Goal: Use online tool/utility: Utilize a website feature to perform a specific function

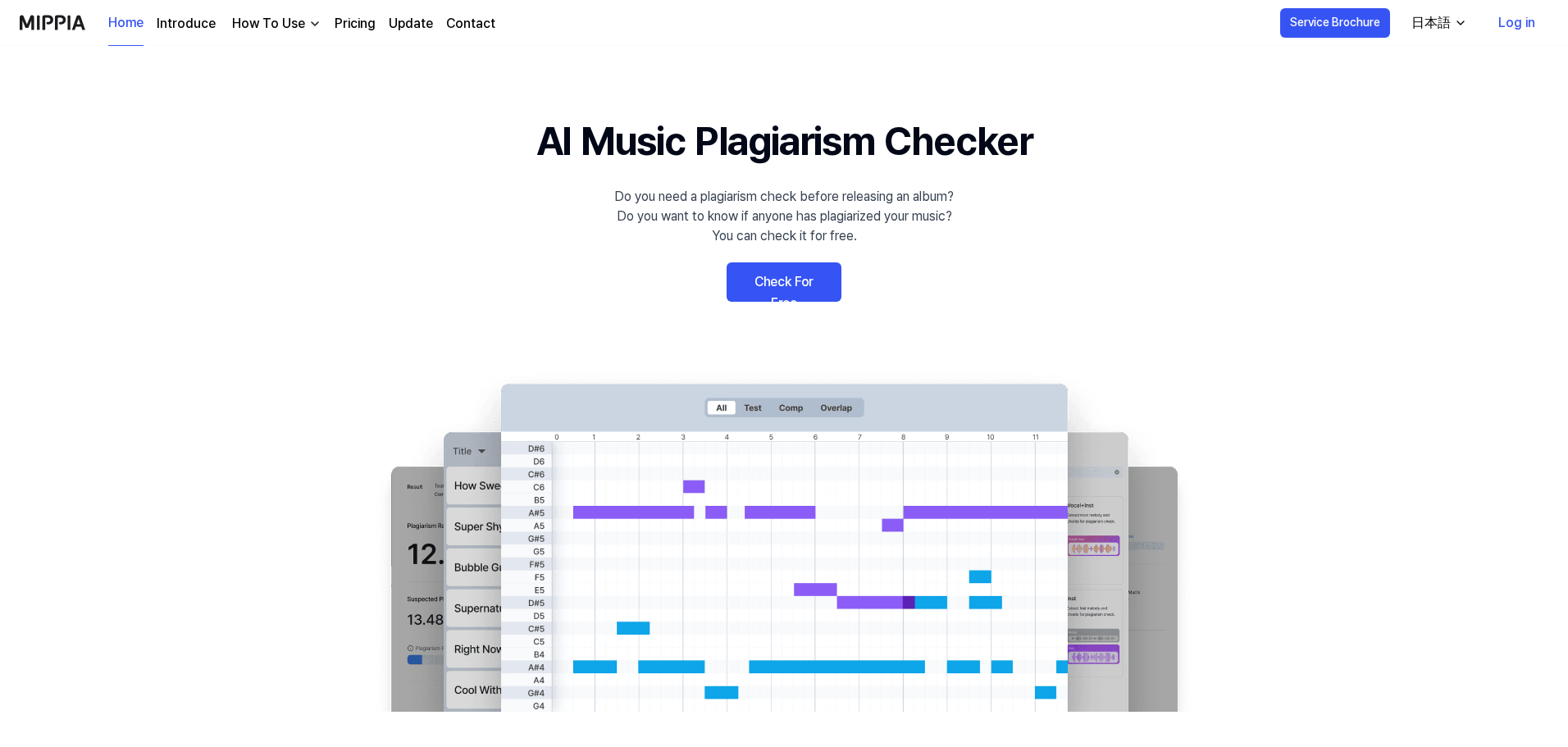
click at [793, 279] on link "Check For Free" at bounding box center [784, 282] width 115 height 39
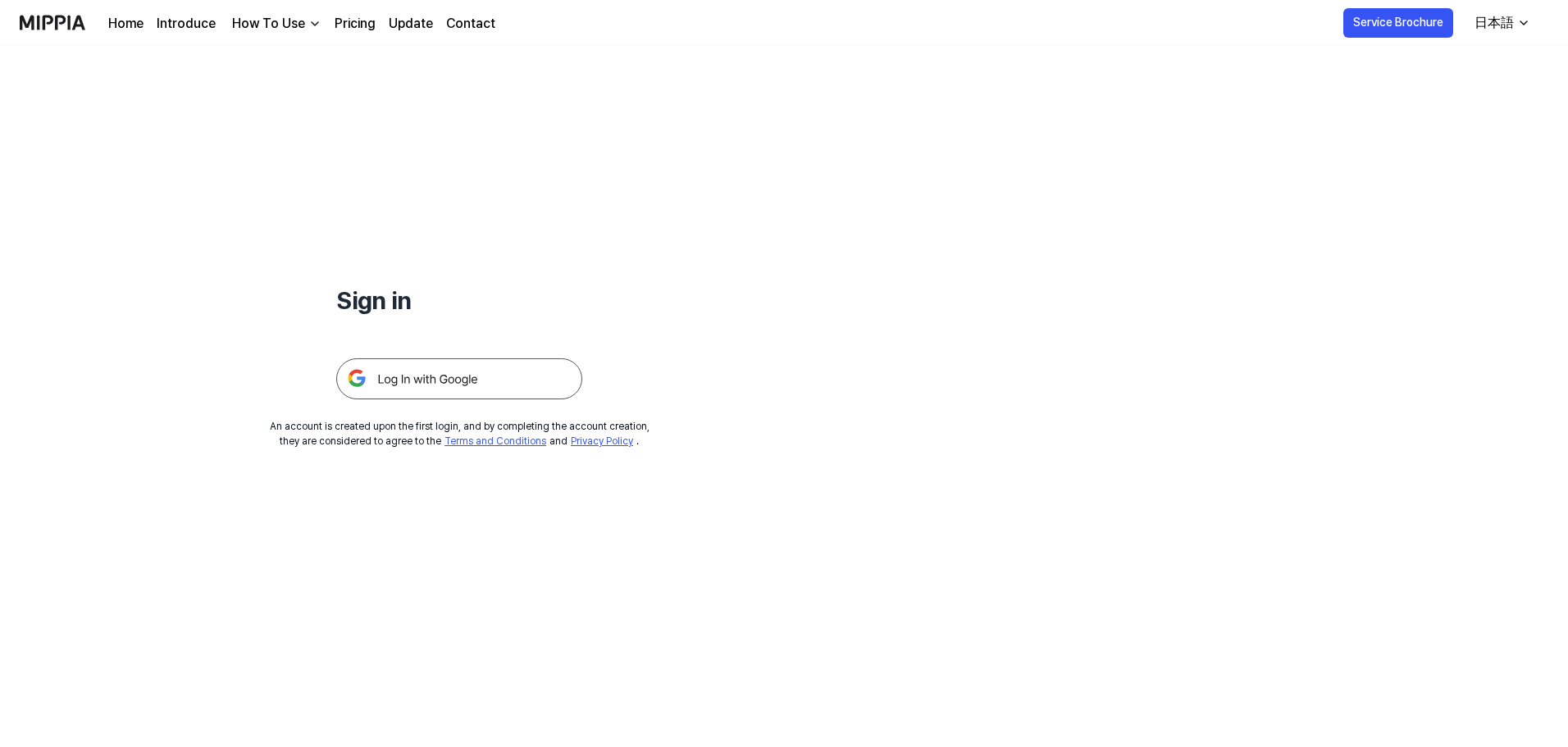
click at [1505, 24] on div "日本語" at bounding box center [1494, 23] width 46 height 20
click at [1244, 148] on div "Sign in An account is created upon the first login, and by completing the accou…" at bounding box center [784, 396] width 1568 height 701
click at [271, 17] on div "How To Use" at bounding box center [268, 24] width 80 height 20
click at [545, 151] on div "Sign in" at bounding box center [459, 222] width 246 height 353
click at [137, 22] on link "Home" at bounding box center [126, 24] width 35 height 20
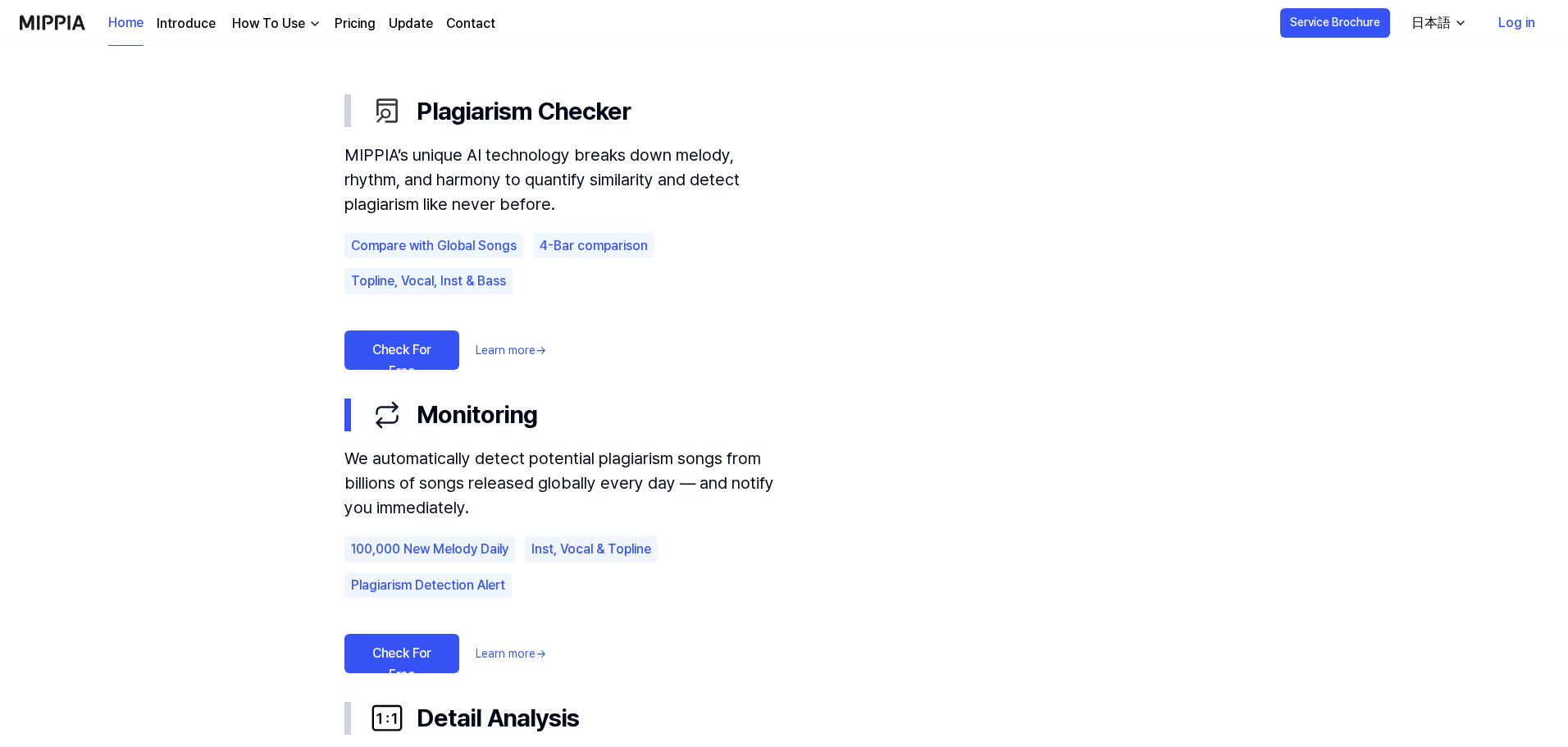
scroll to position [984, 0]
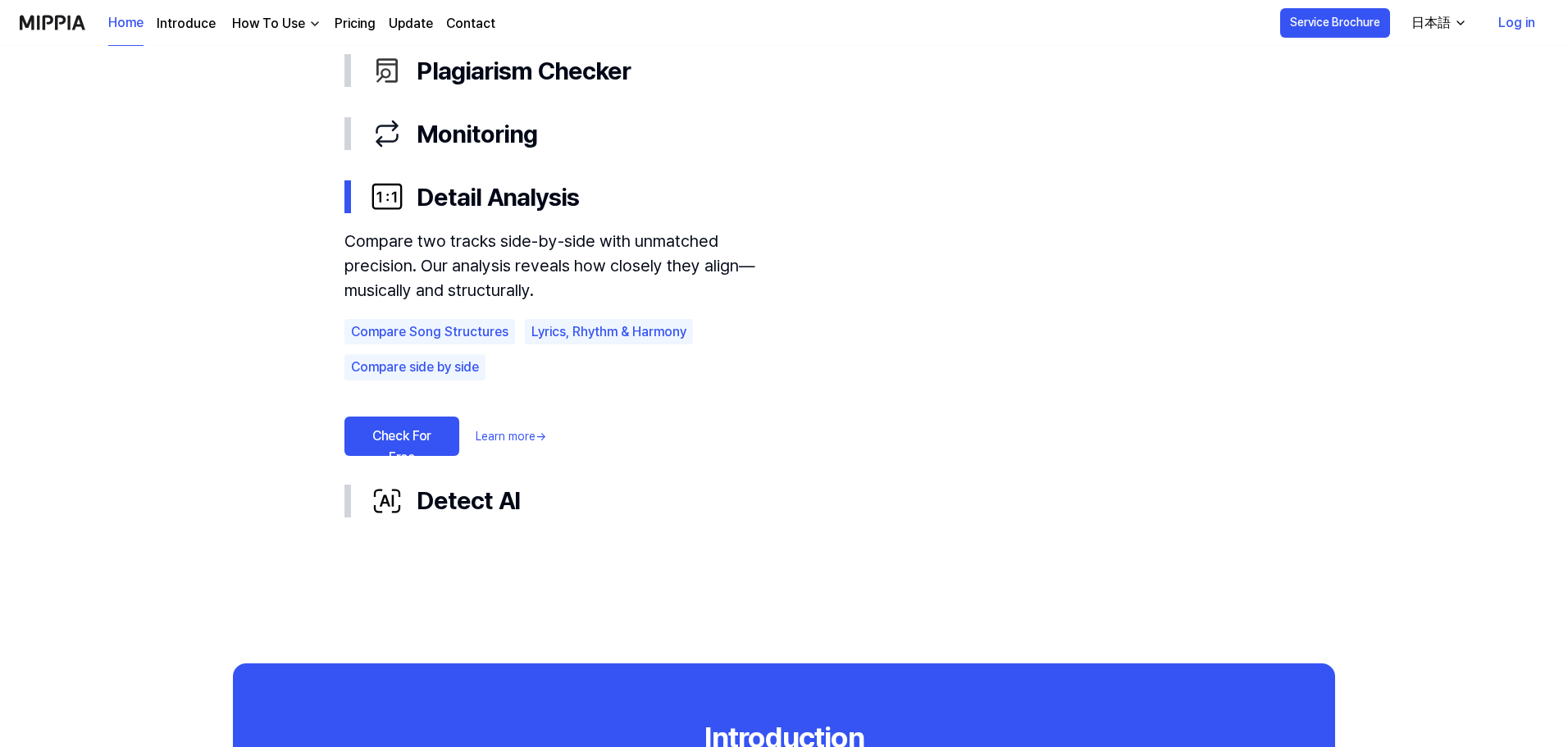
click at [419, 434] on link "Check For Free" at bounding box center [402, 436] width 115 height 39
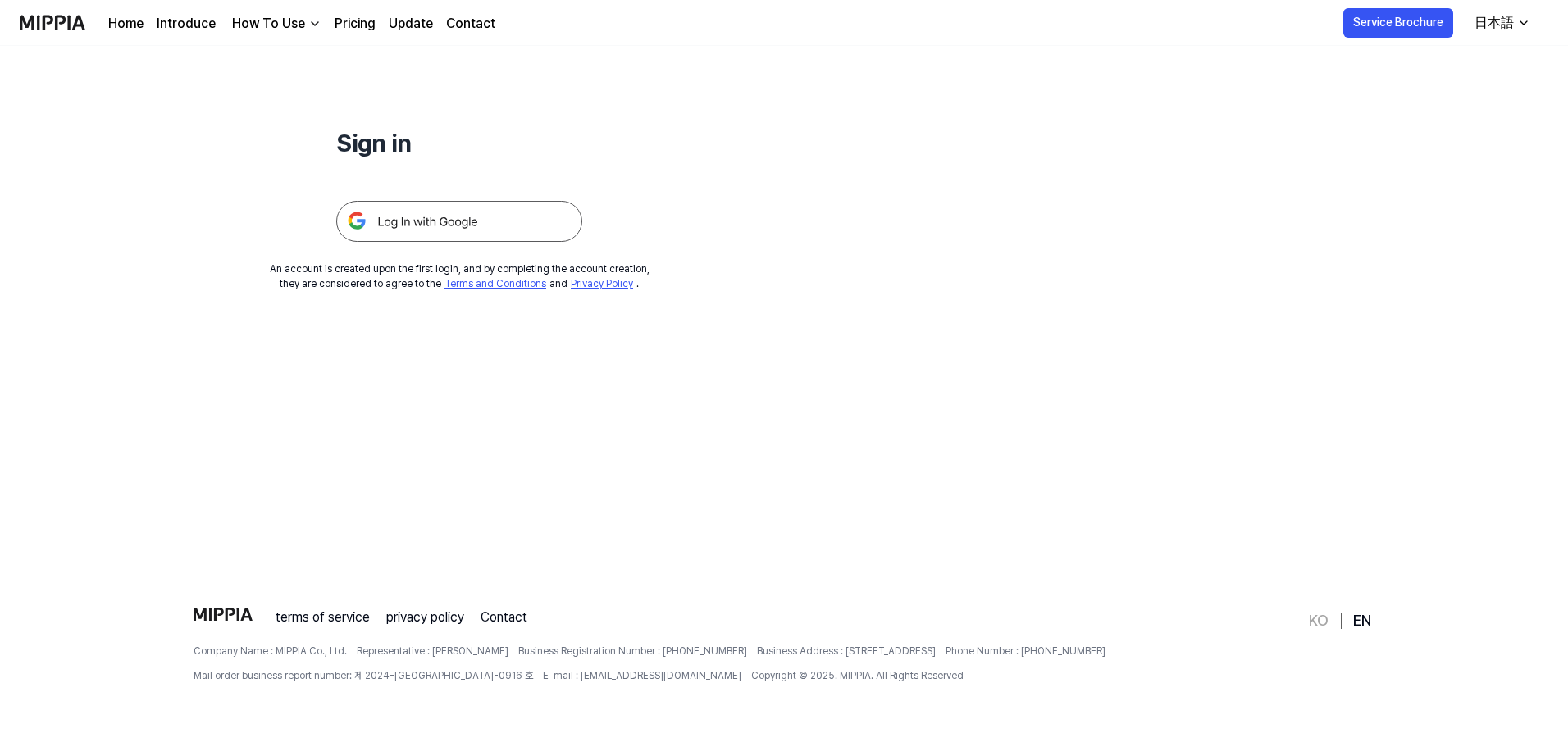
scroll to position [0, 0]
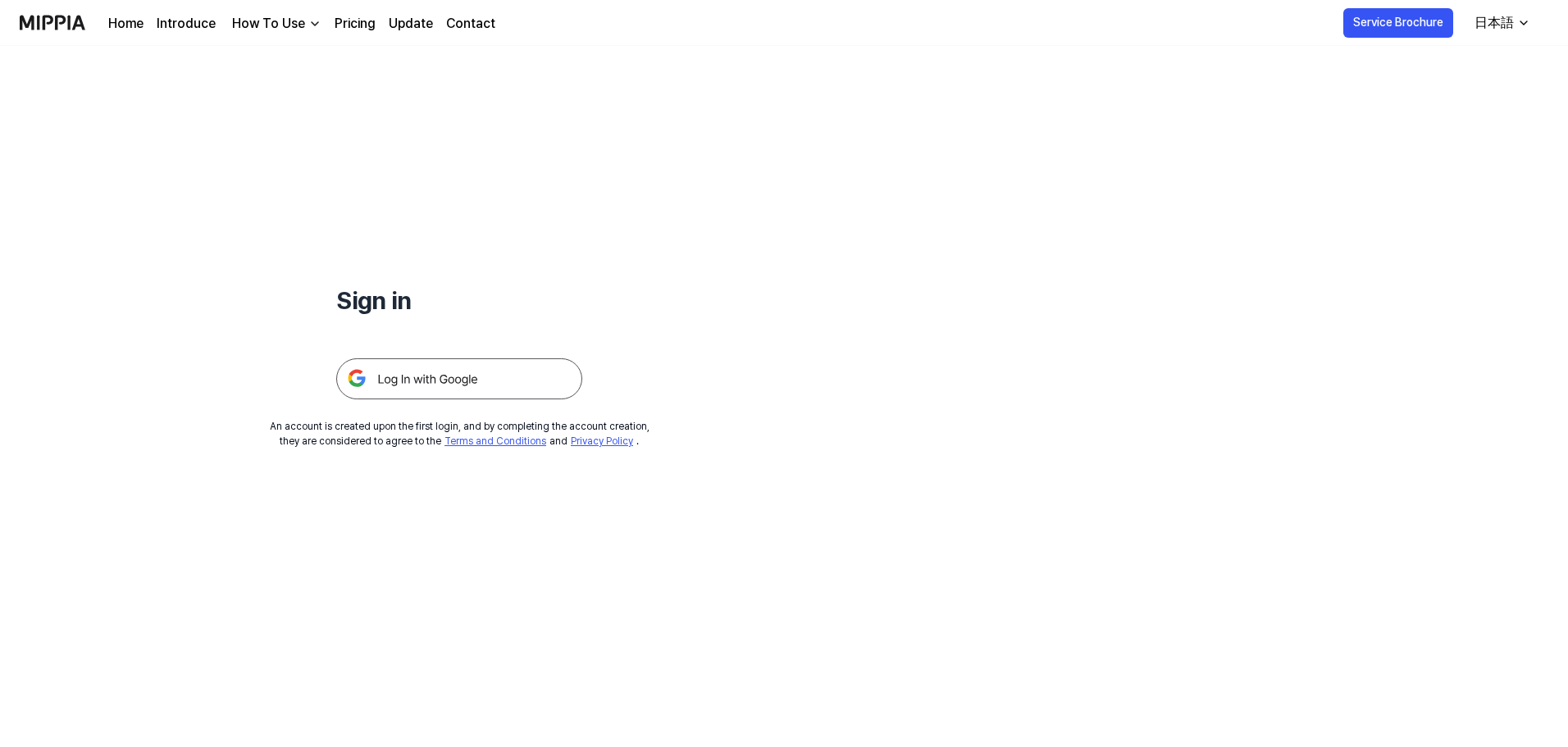
click at [462, 377] on img at bounding box center [459, 379] width 246 height 41
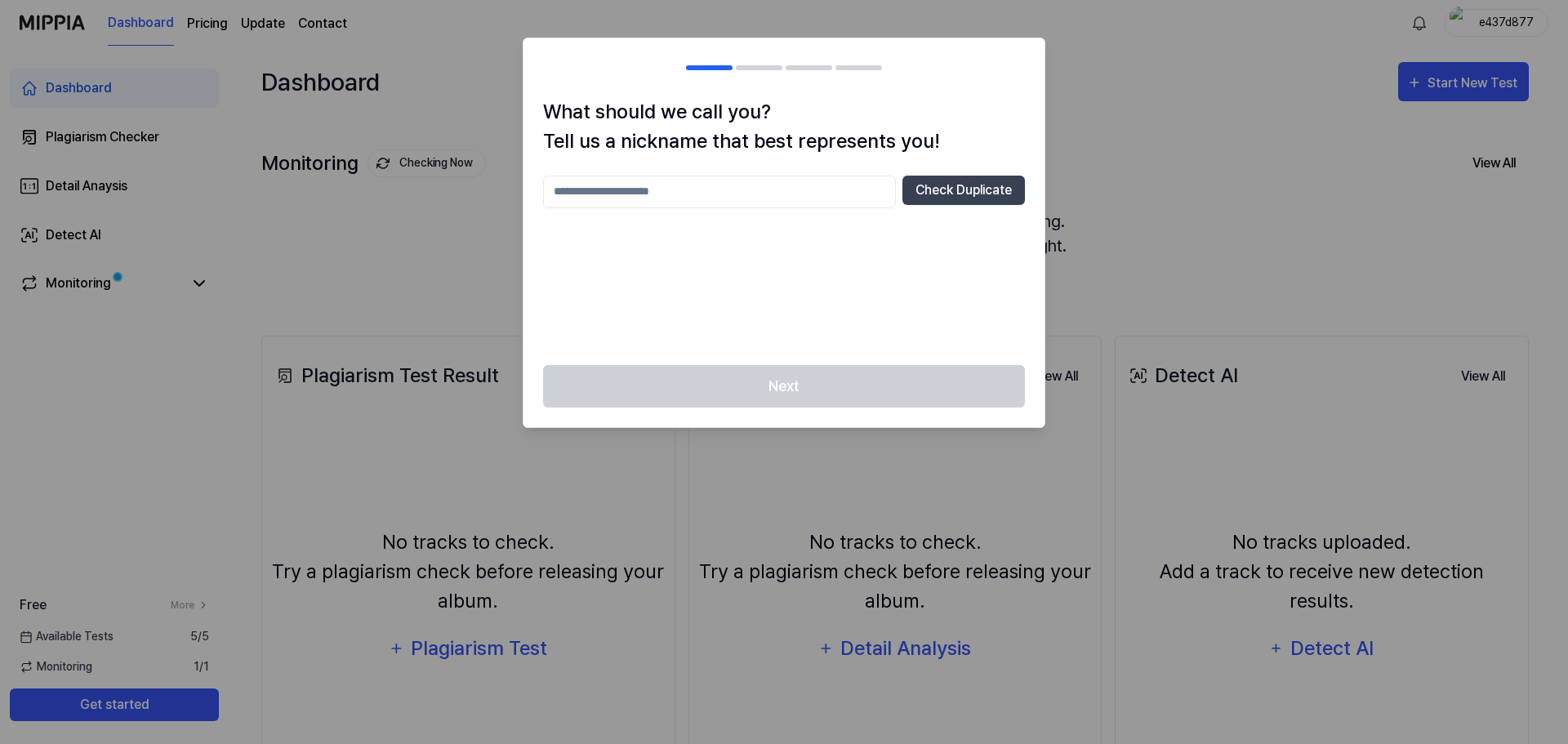
click at [738, 191] on input "text" at bounding box center [719, 191] width 352 height 32
type input "*"
type input "***"
click at [994, 189] on button "Check Duplicate" at bounding box center [963, 190] width 122 height 29
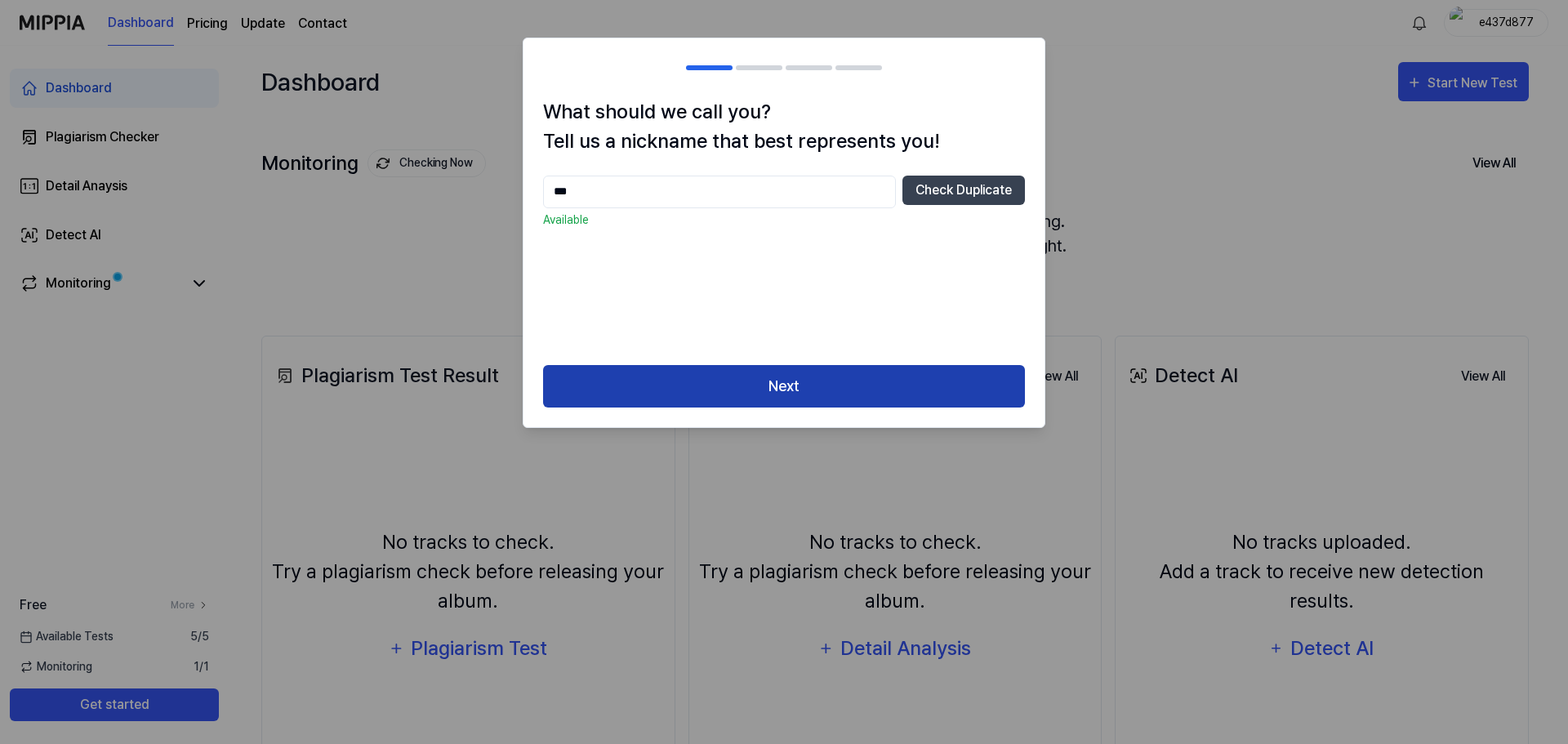
click at [915, 388] on button "Next" at bounding box center [784, 387] width 482 height 44
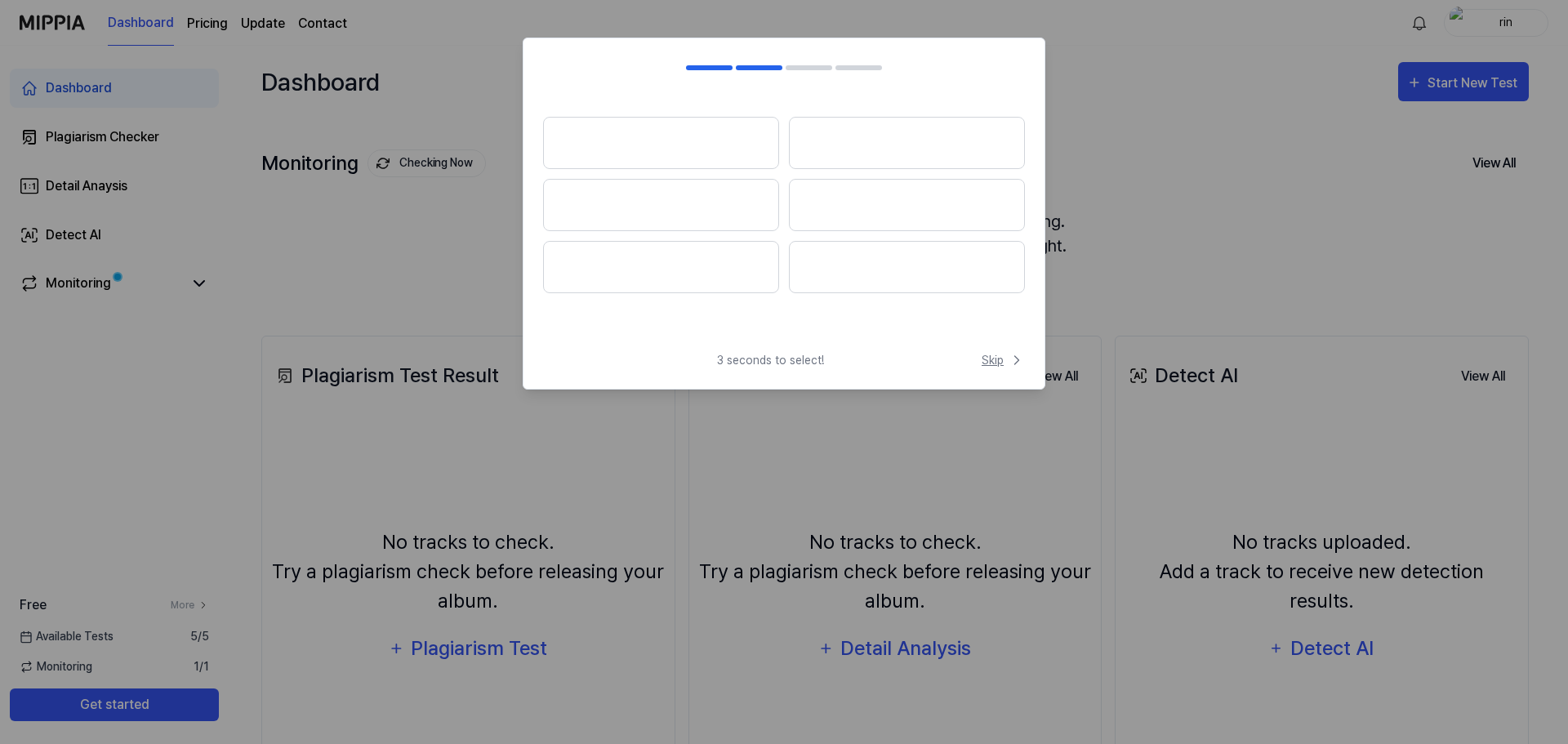
click at [993, 359] on span "Skip" at bounding box center [1003, 360] width 44 height 17
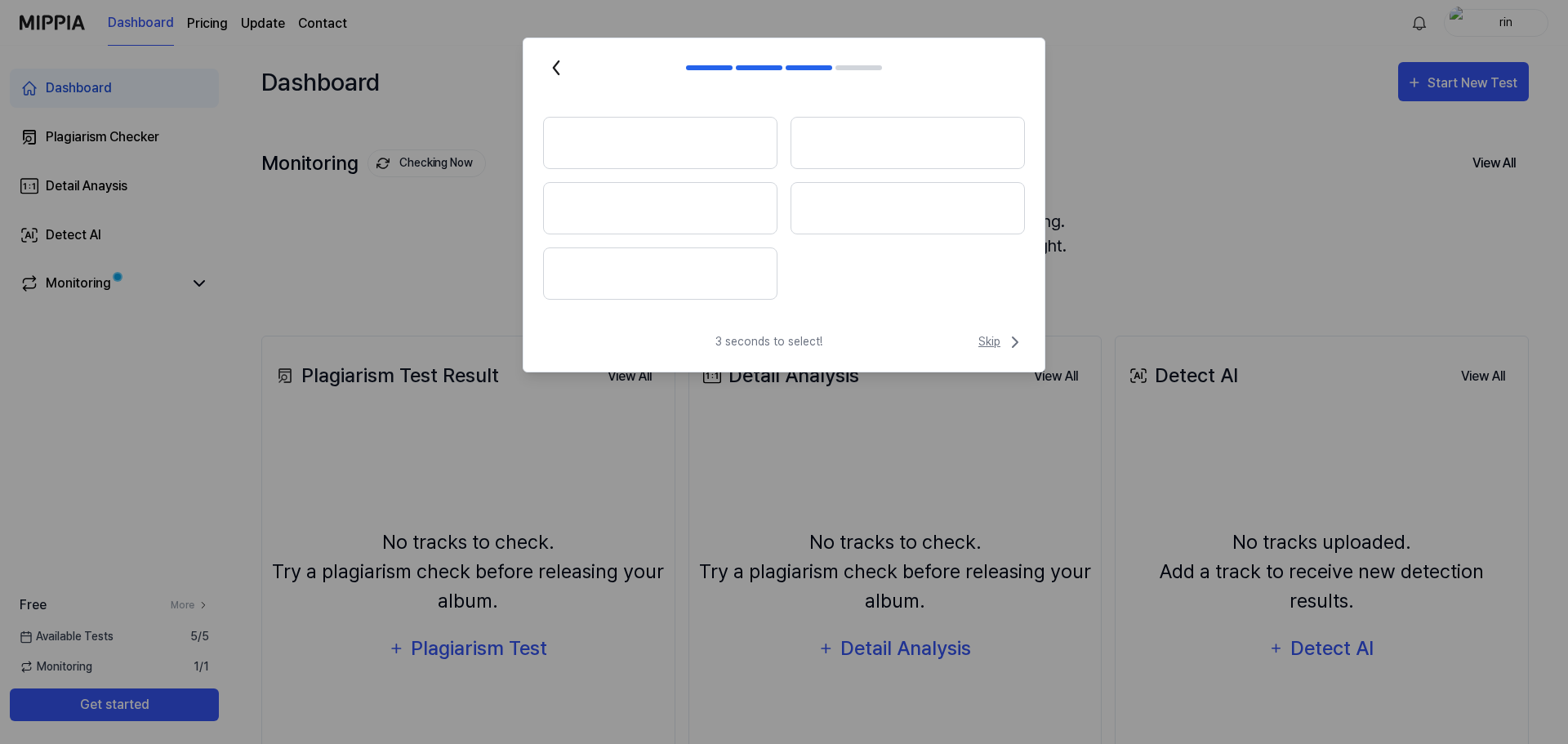
click at [996, 341] on span "Skip" at bounding box center [1001, 342] width 46 height 20
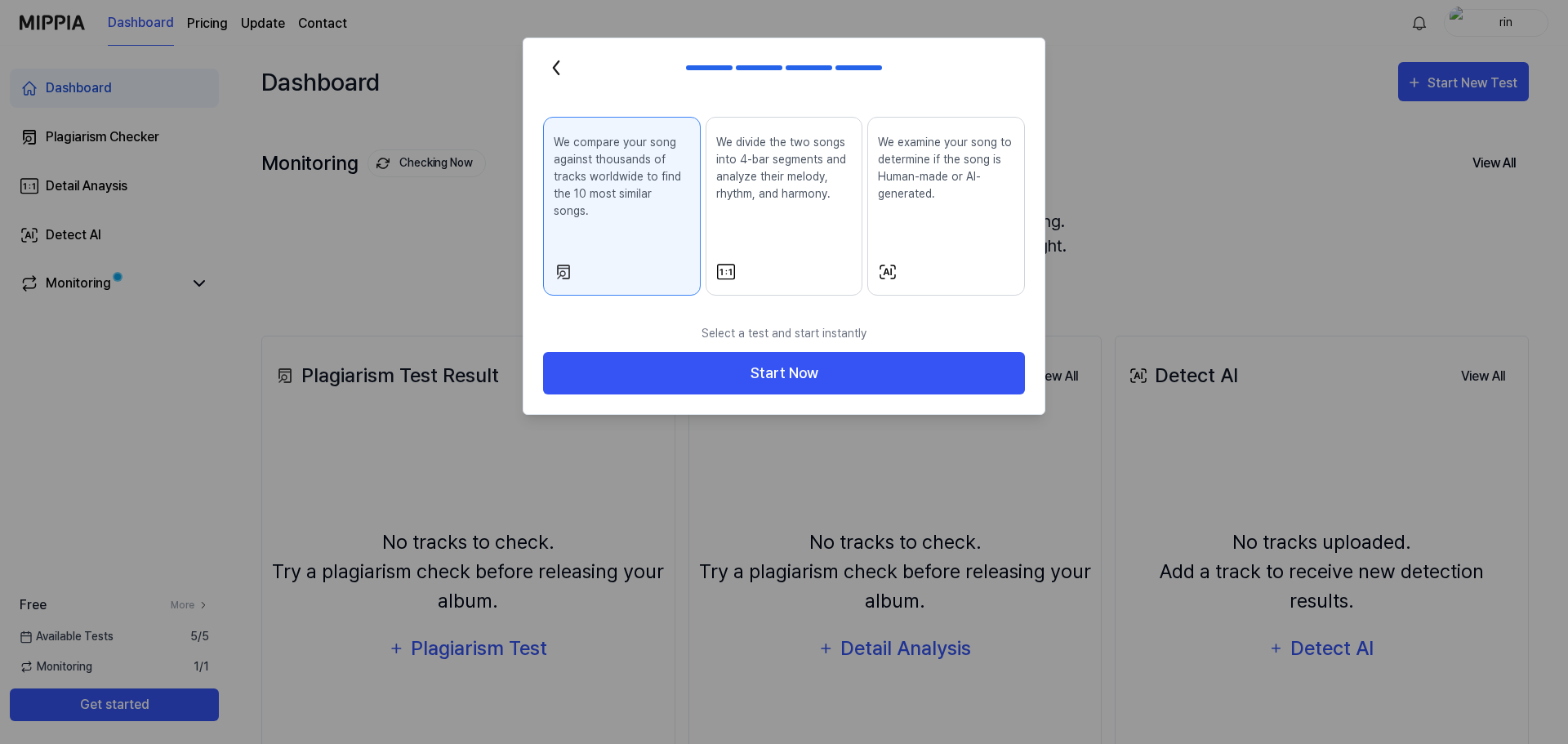
click at [799, 206] on div "We divide the two songs into 4-bar segments and analyze their melody, rhythm, a…" at bounding box center [784, 181] width 136 height 108
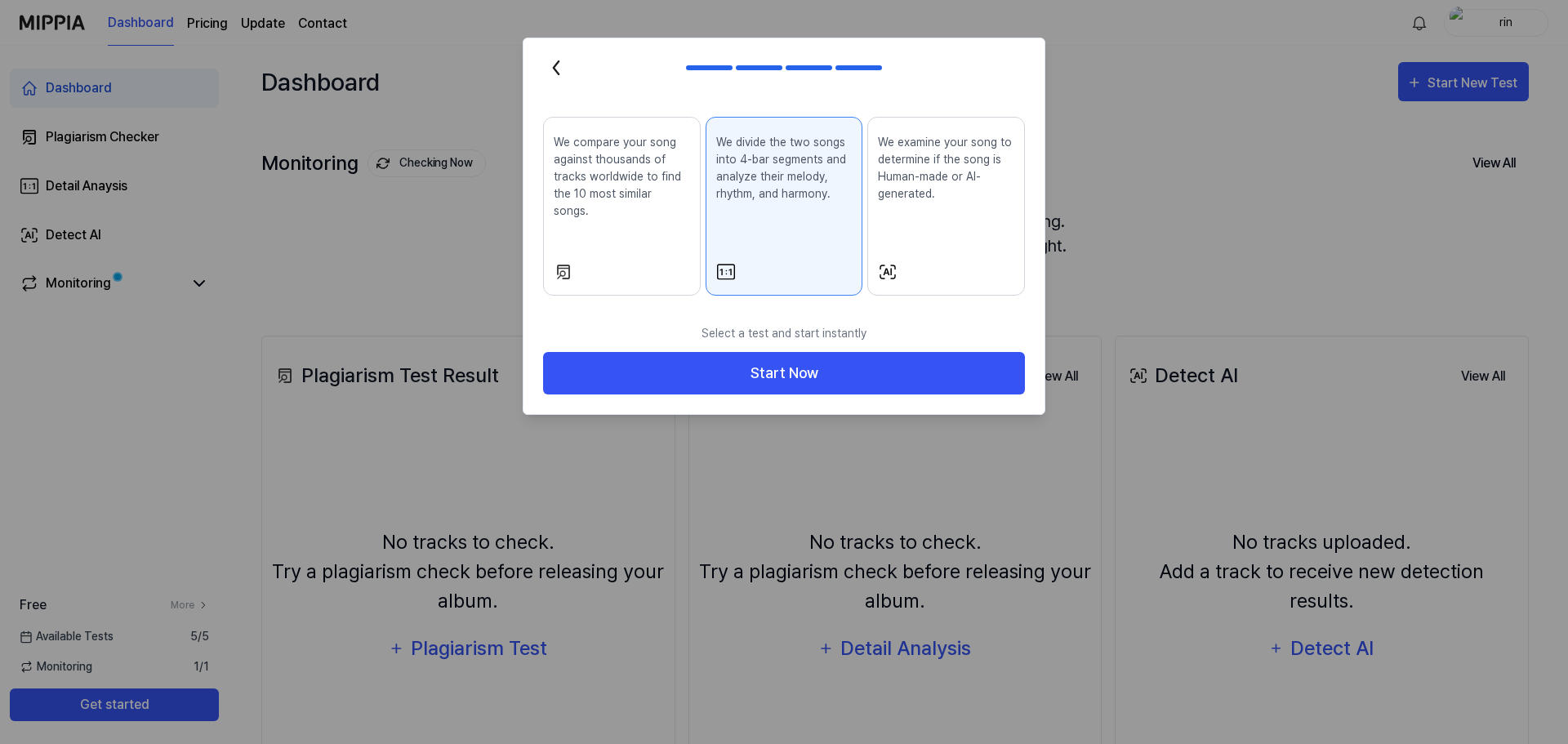
click at [934, 233] on div "We examine your song to determine if the song is Human-made or AI-generated." at bounding box center [946, 181] width 136 height 108
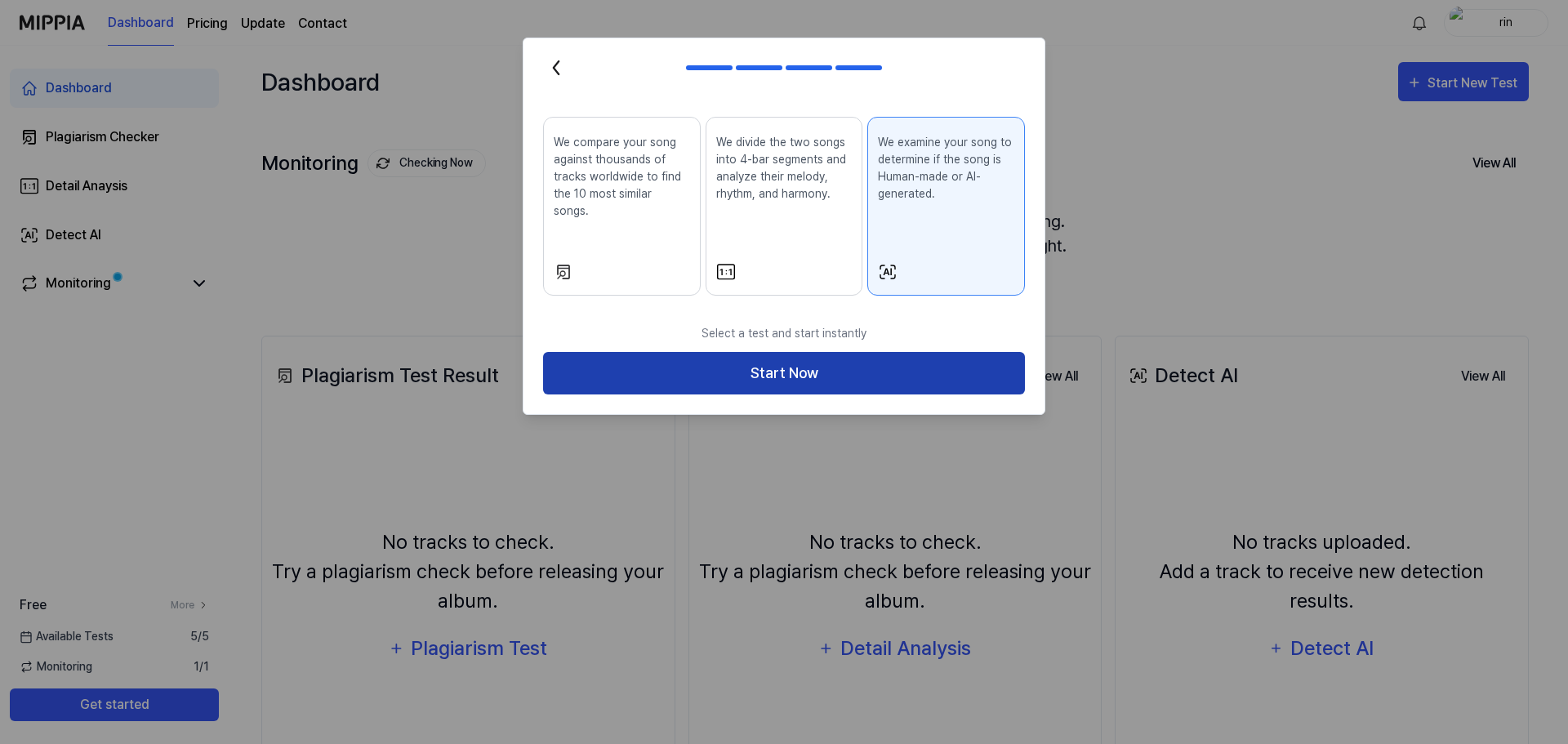
click at [900, 354] on button "Start Now" at bounding box center [784, 373] width 482 height 44
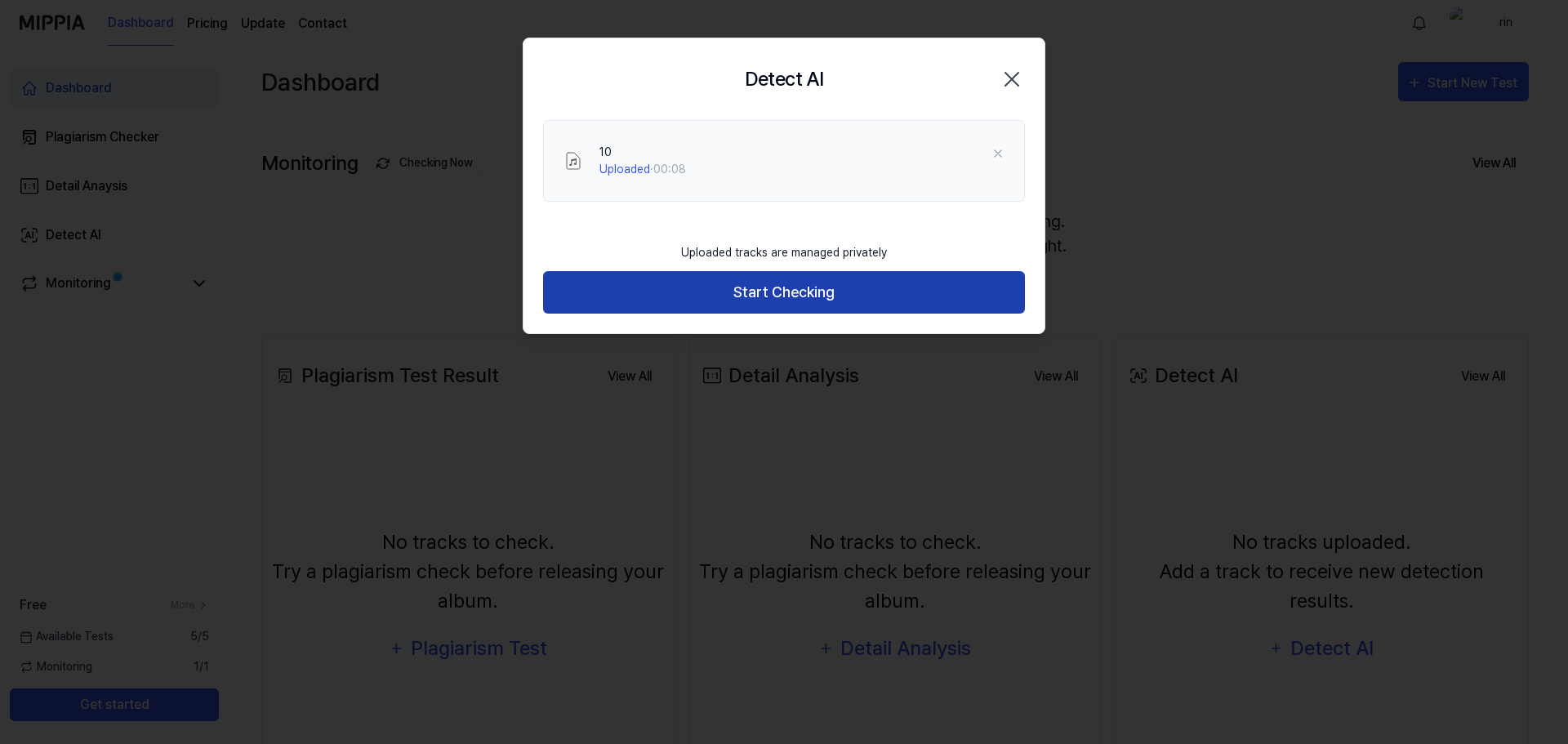
click at [760, 290] on button "Start Checking" at bounding box center [784, 293] width 482 height 44
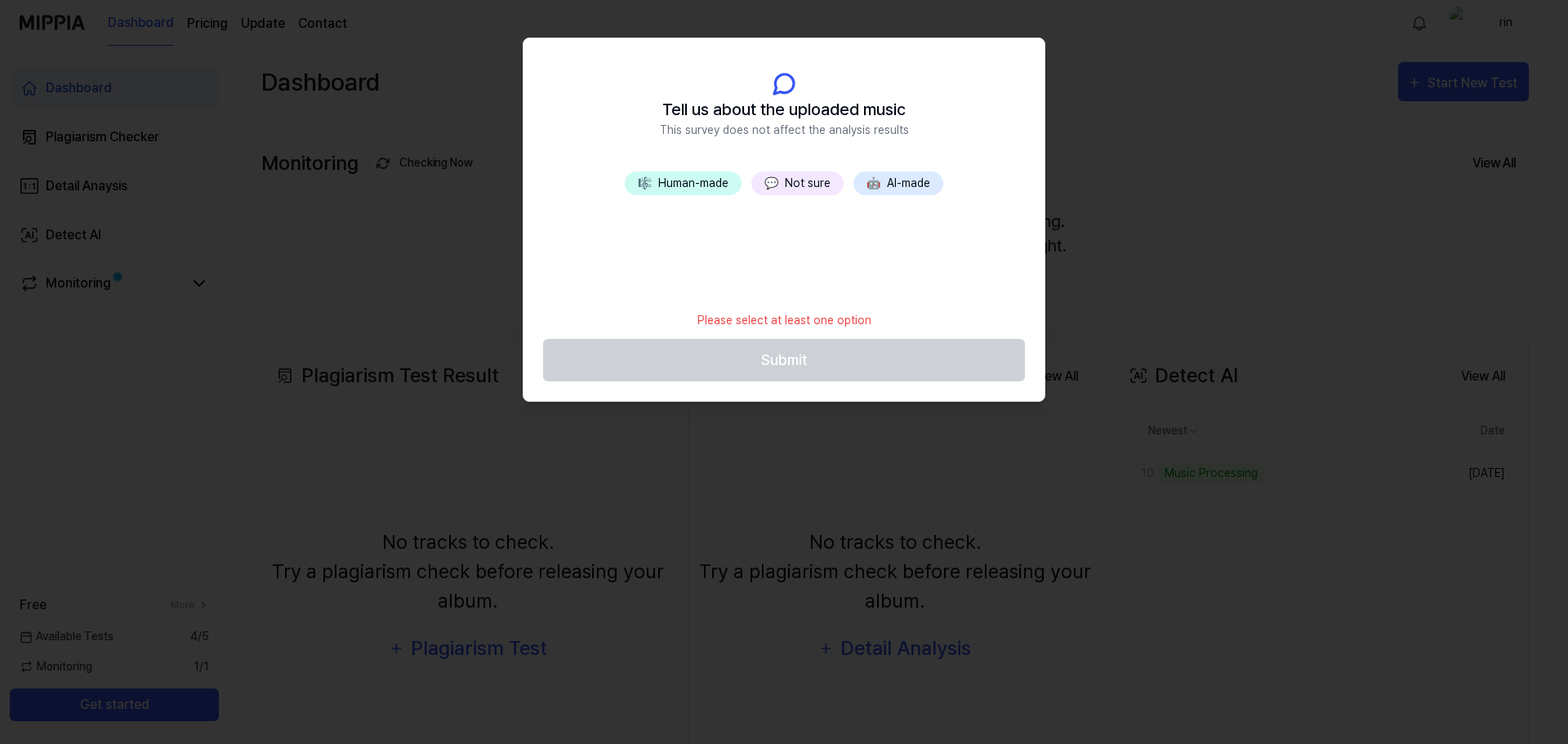
click at [709, 180] on button "🎼 Human-made" at bounding box center [682, 183] width 117 height 24
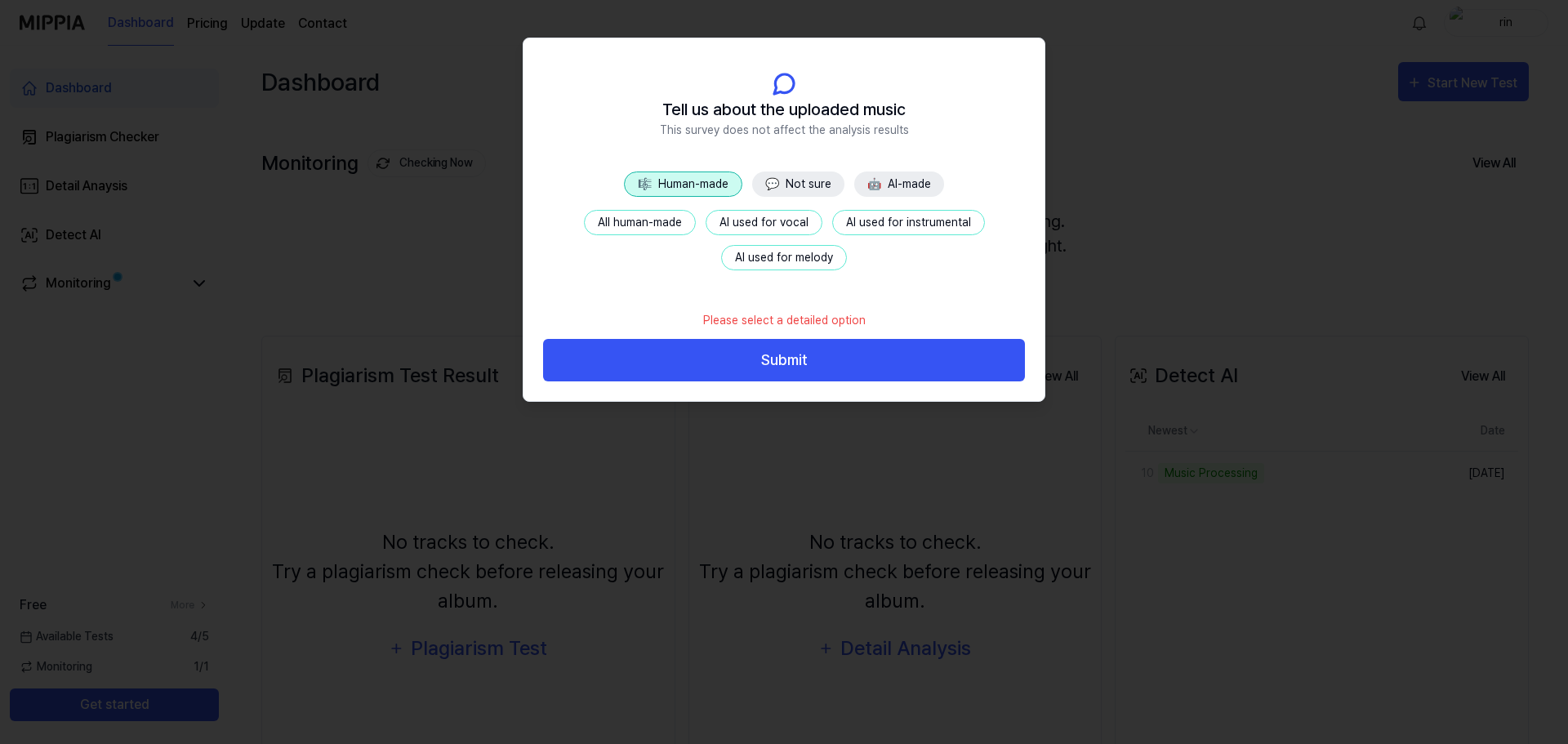
click at [662, 226] on button "All human-made" at bounding box center [640, 223] width 112 height 26
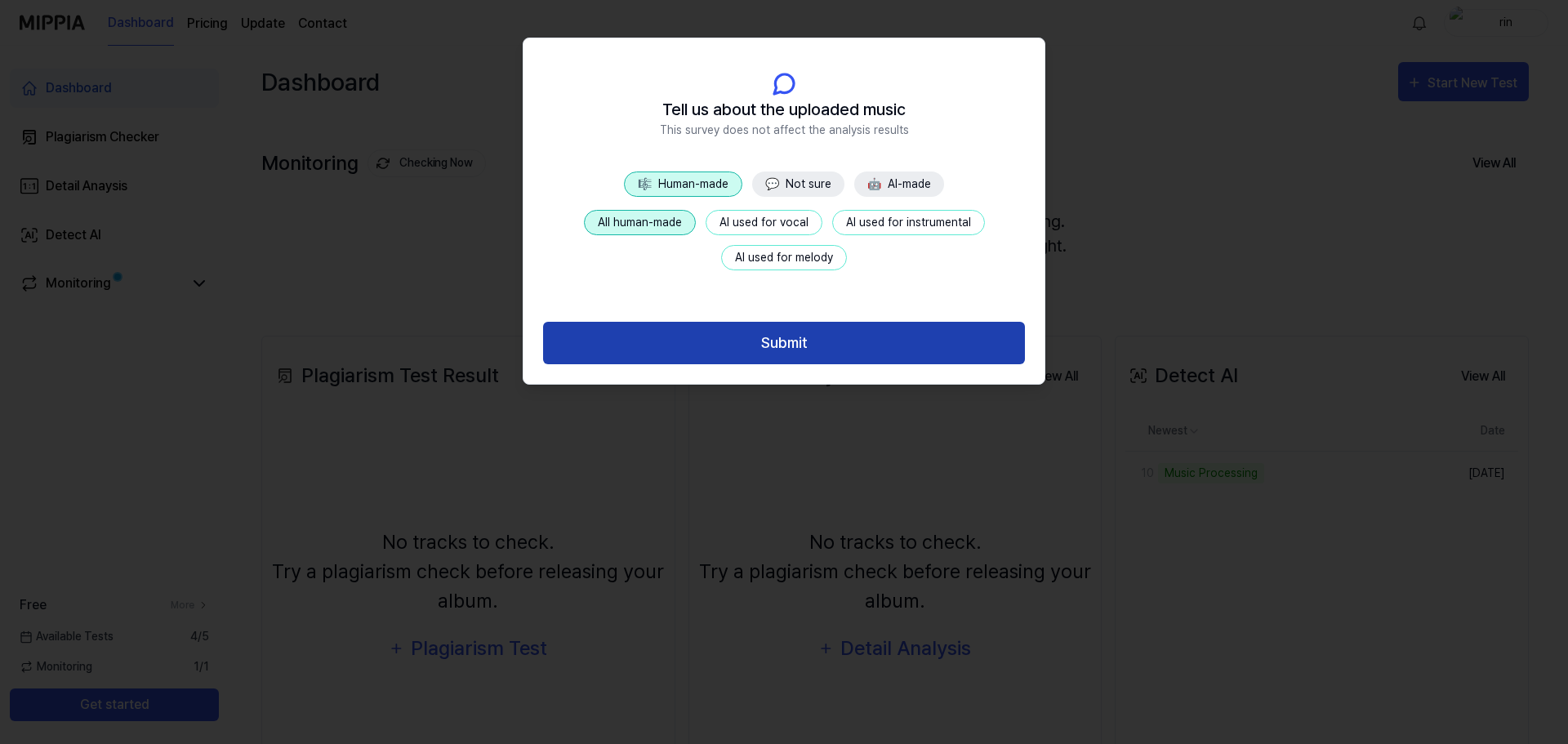
click at [730, 351] on button "Submit" at bounding box center [784, 344] width 482 height 44
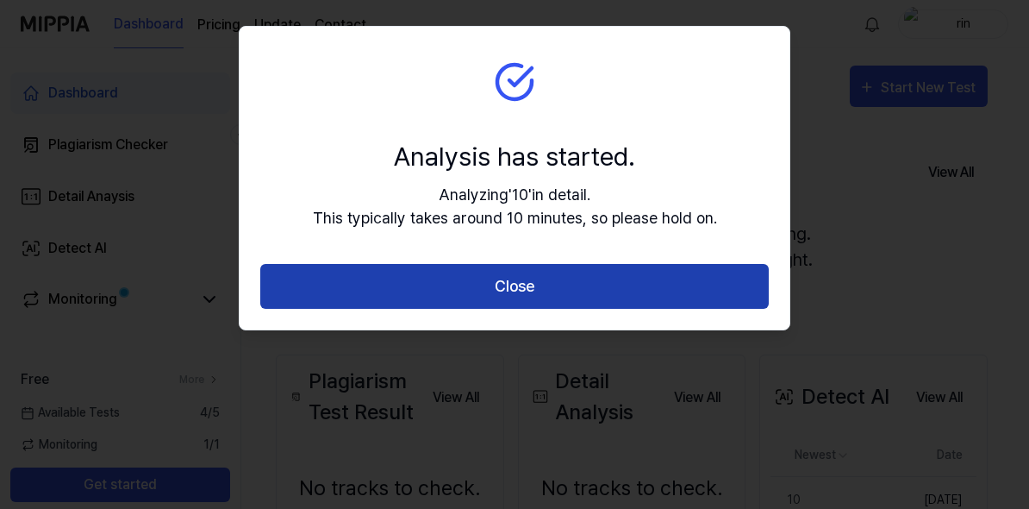
click at [509, 297] on button "Close" at bounding box center [514, 287] width 509 height 46
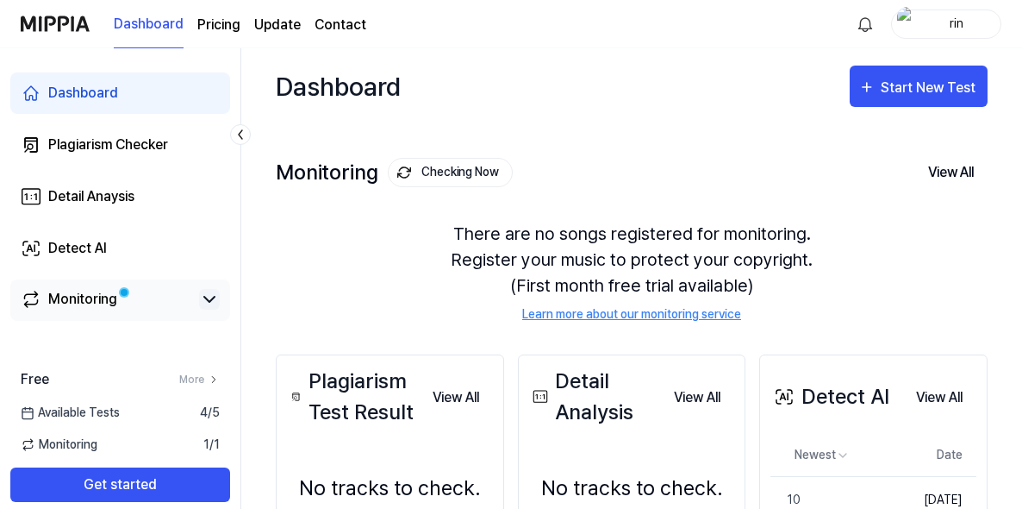
click at [209, 302] on icon at bounding box center [209, 298] width 10 height 5
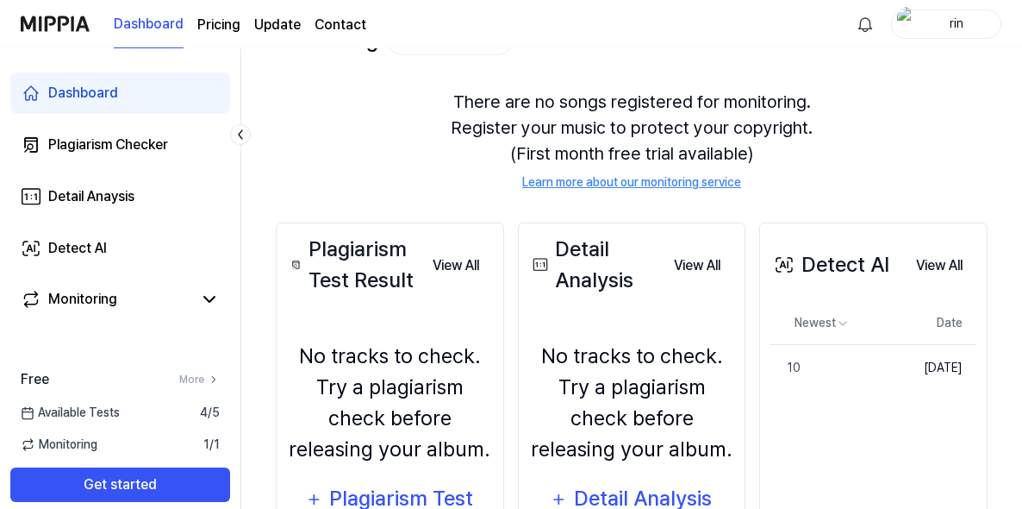
scroll to position [172, 0]
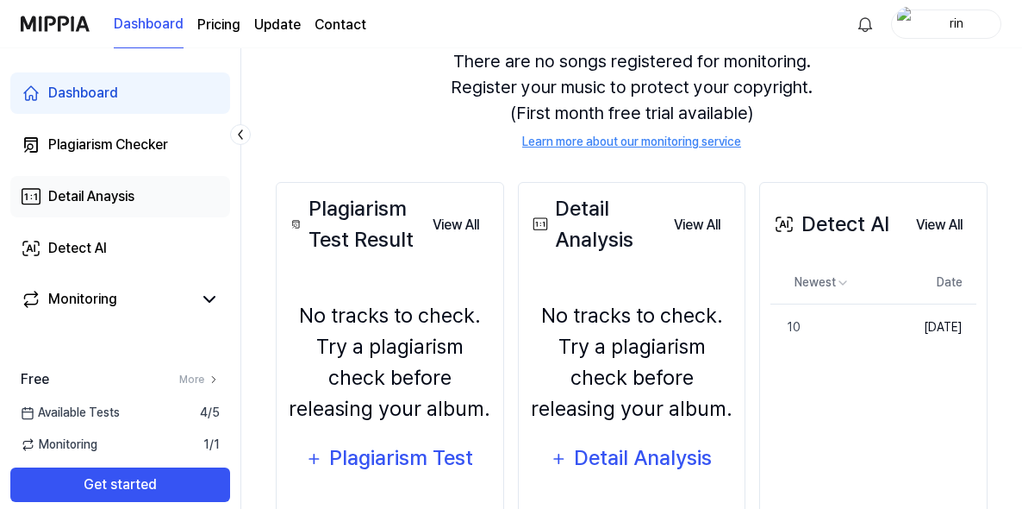
click at [127, 197] on div "Detail Anaysis" at bounding box center [91, 196] width 86 height 21
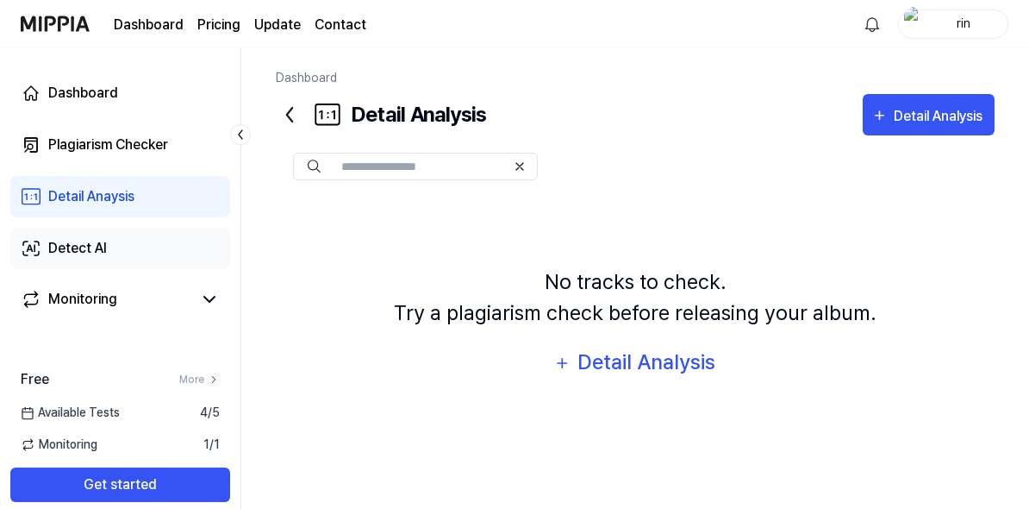
click at [122, 253] on link "Detect AI" at bounding box center [120, 248] width 220 height 41
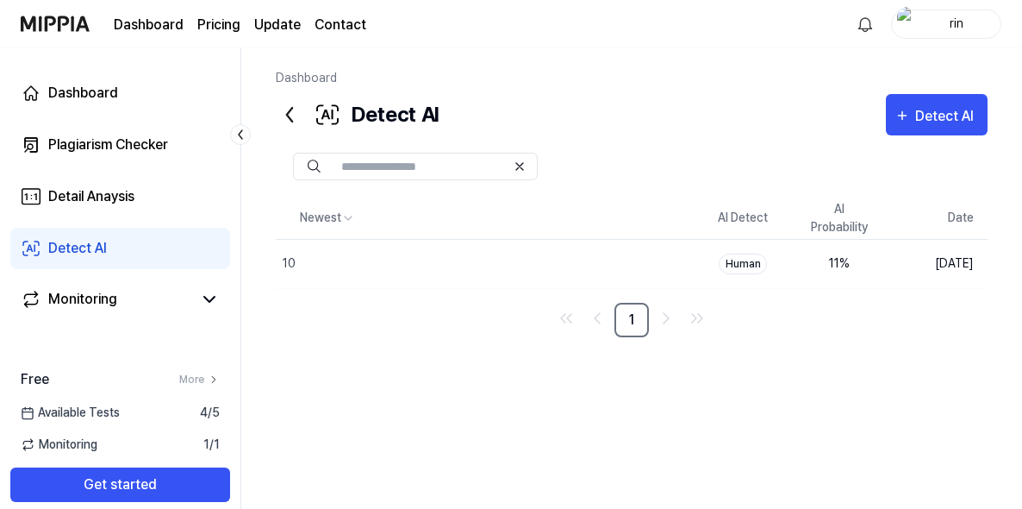
click at [376, 113] on div "Detect AI" at bounding box center [357, 114] width 163 height 41
click at [944, 110] on div "Detect AI" at bounding box center [947, 116] width 64 height 22
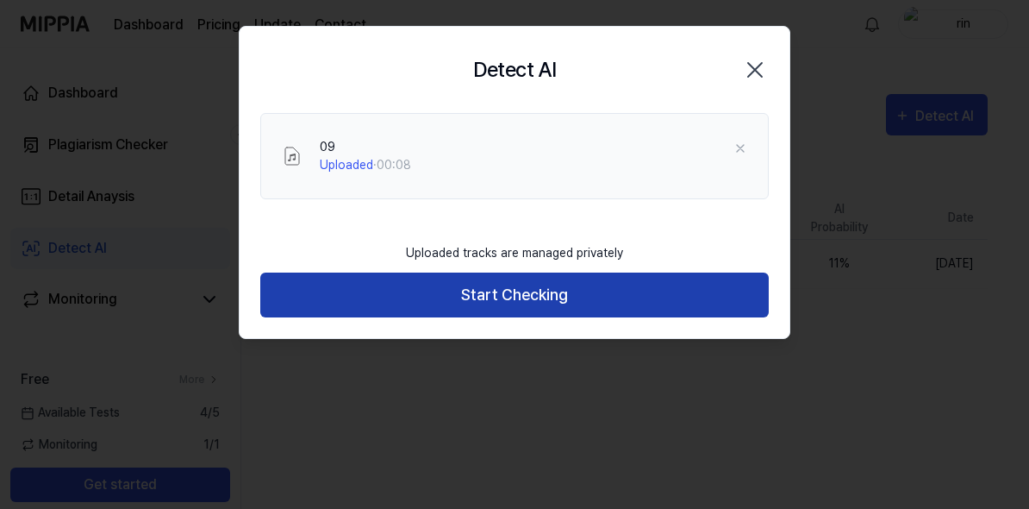
click at [536, 299] on button "Start Checking" at bounding box center [514, 295] width 509 height 46
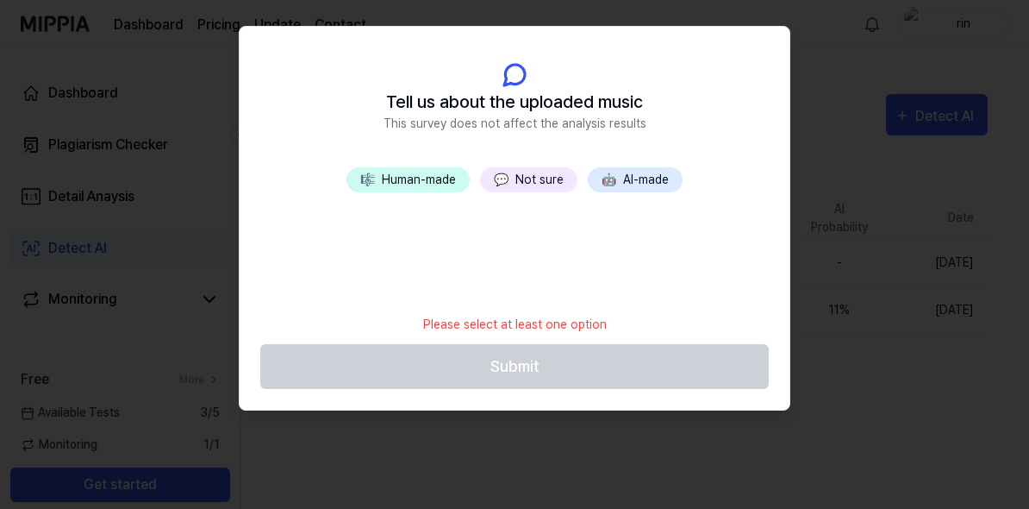
click at [414, 175] on button "🎼 Human-made" at bounding box center [407, 179] width 123 height 25
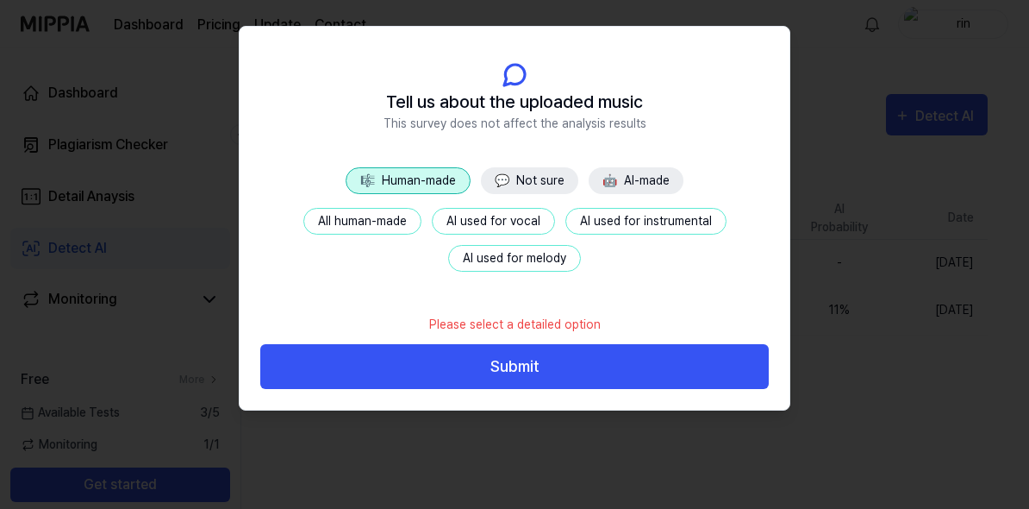
click at [385, 220] on button "All human-made" at bounding box center [362, 221] width 118 height 27
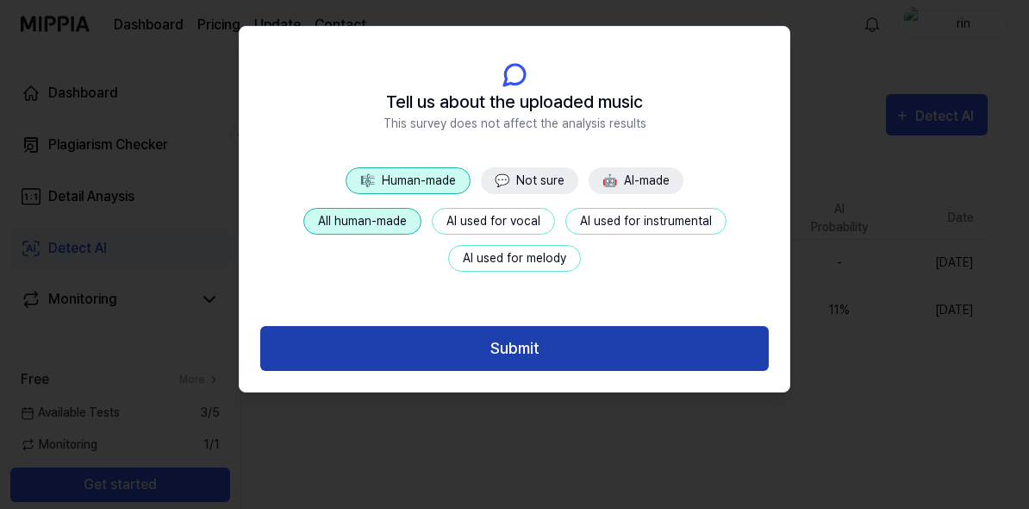
click at [504, 353] on button "Submit" at bounding box center [514, 349] width 509 height 46
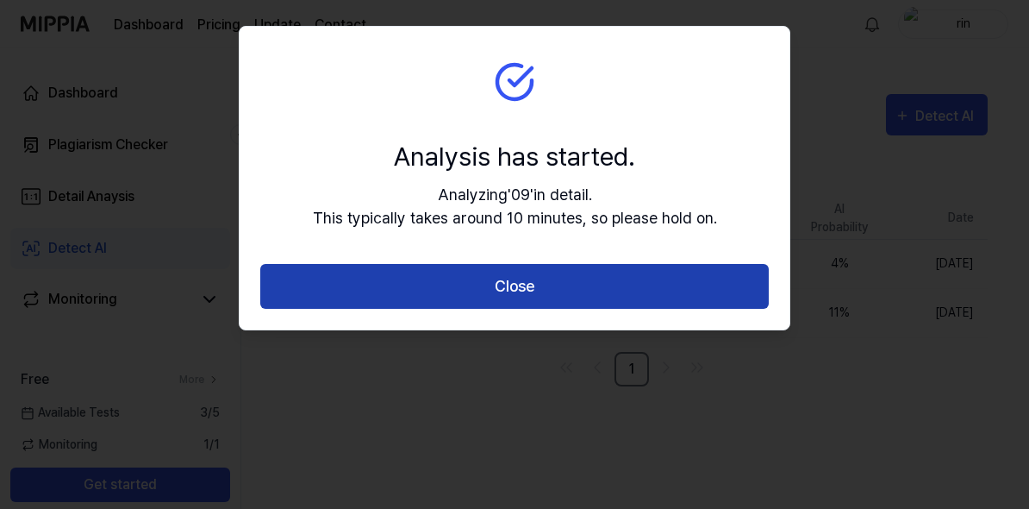
click at [538, 295] on button "Close" at bounding box center [514, 287] width 509 height 46
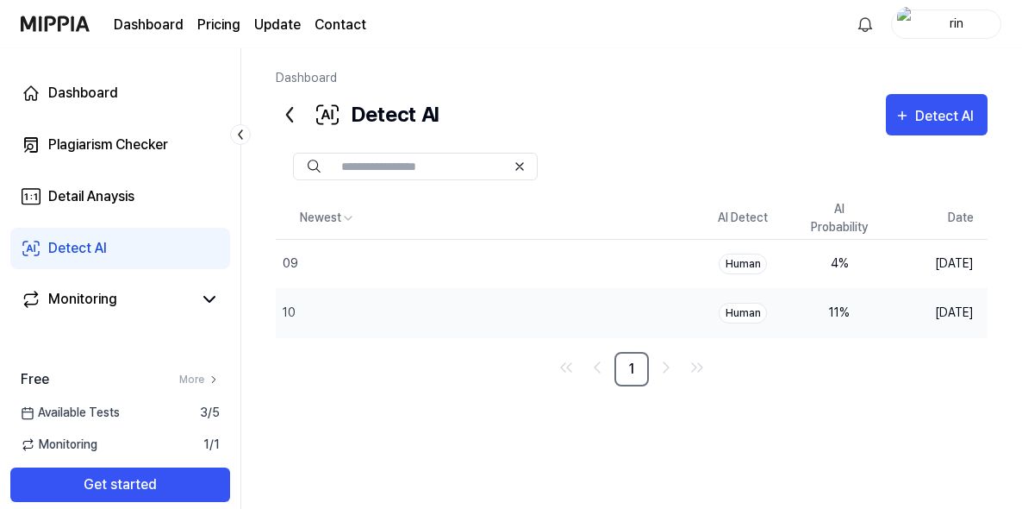
click at [833, 307] on div "11 %" at bounding box center [839, 312] width 69 height 18
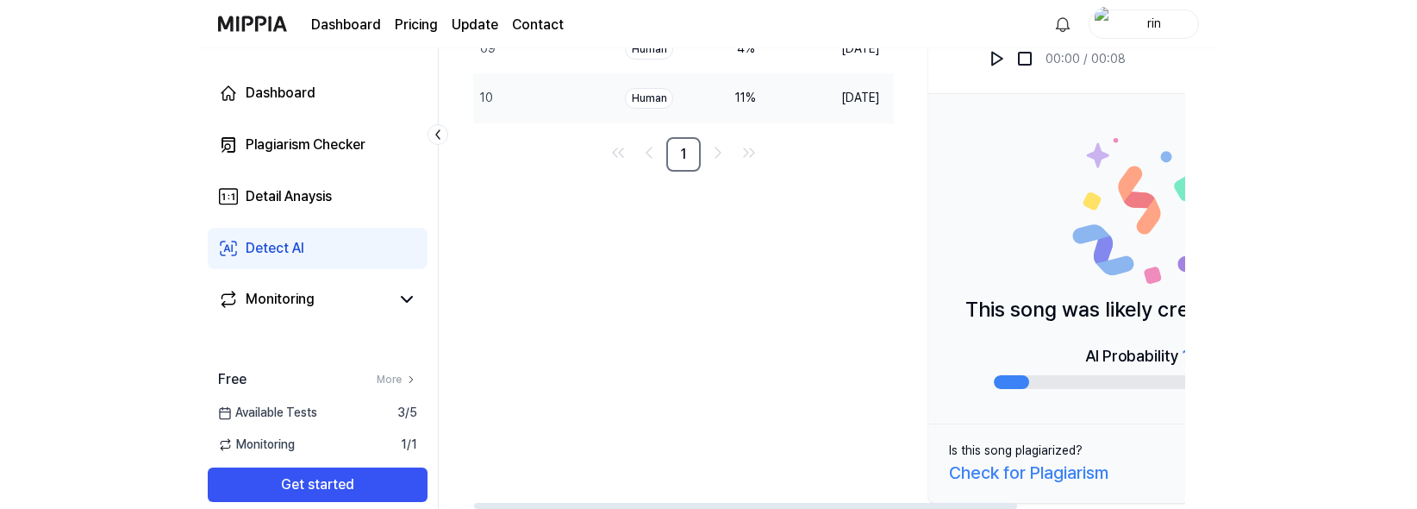
scroll to position [215, 0]
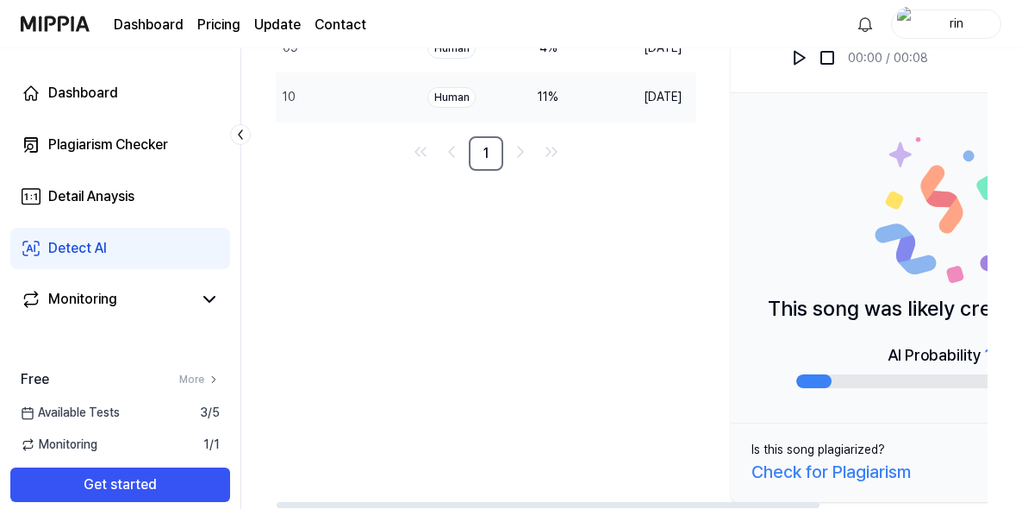
drag, startPoint x: 850, startPoint y: 384, endPoint x: 914, endPoint y: 384, distance: 63.8
click at [914, 384] on div at bounding box center [951, 381] width 310 height 14
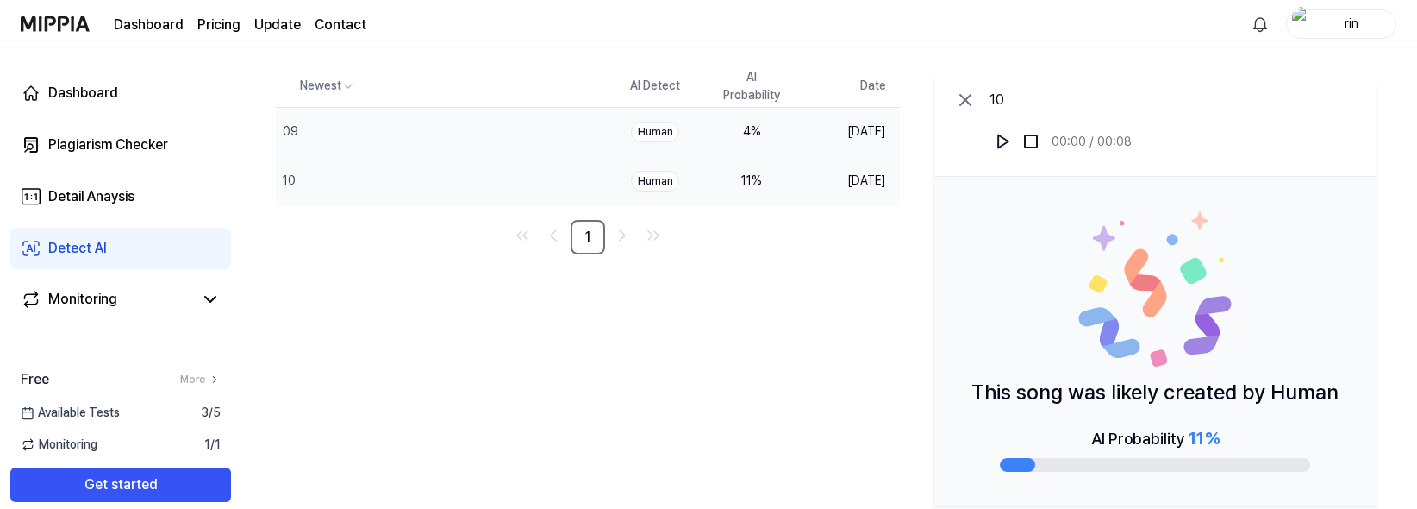
scroll to position [172, 0]
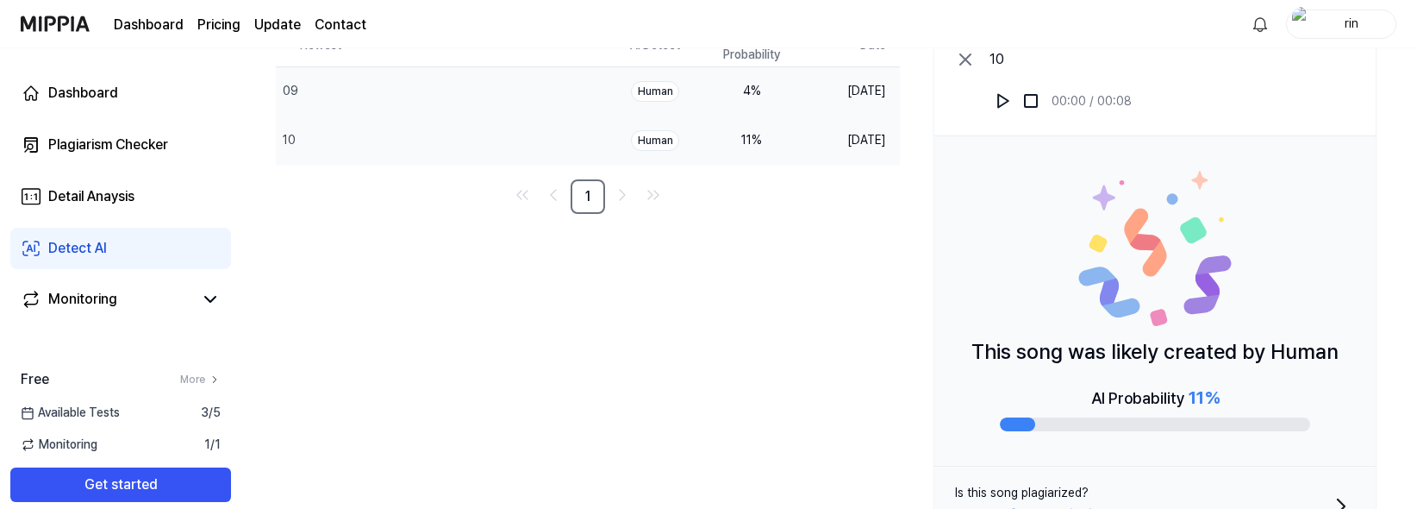
click at [796, 102] on td "4 %" at bounding box center [751, 90] width 97 height 49
click at [791, 131] on td "11 %" at bounding box center [751, 139] width 97 height 49
click at [768, 75] on td "4 %" at bounding box center [751, 90] width 97 height 49
click at [762, 118] on td "11 %" at bounding box center [751, 139] width 97 height 49
